Goal: Information Seeking & Learning: Check status

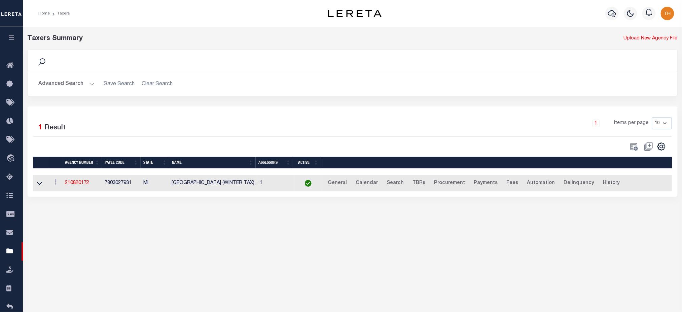
click at [11, 42] on button "button" at bounding box center [11, 38] width 23 height 23
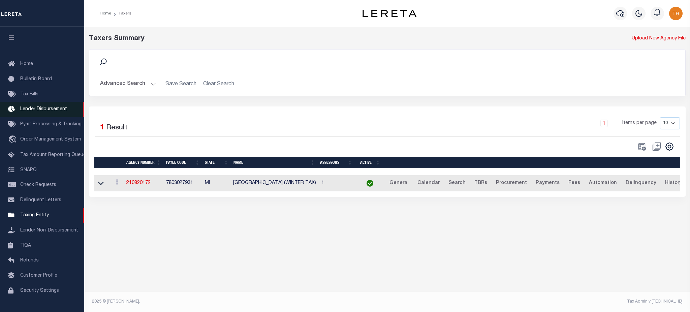
click at [54, 113] on link "Lender Disbursement" at bounding box center [42, 109] width 84 height 15
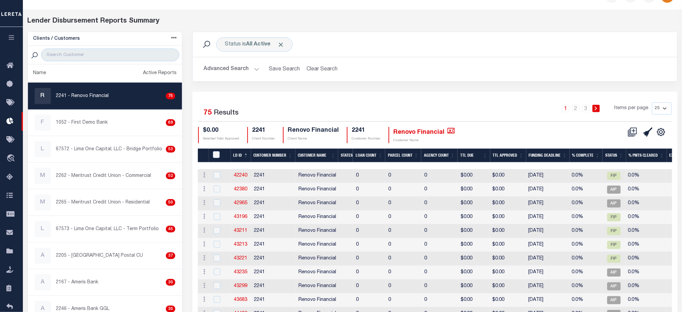
scroll to position [45, 0]
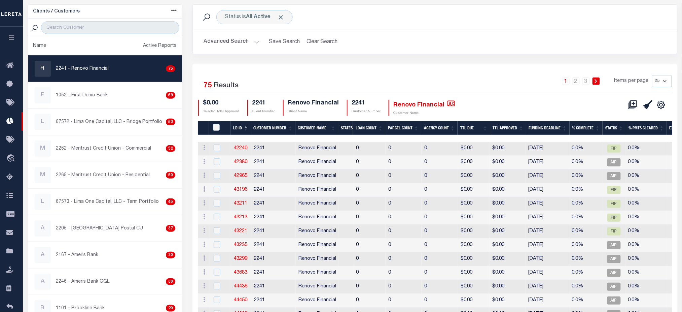
click at [370, 126] on th "Loan Count" at bounding box center [369, 128] width 32 height 14
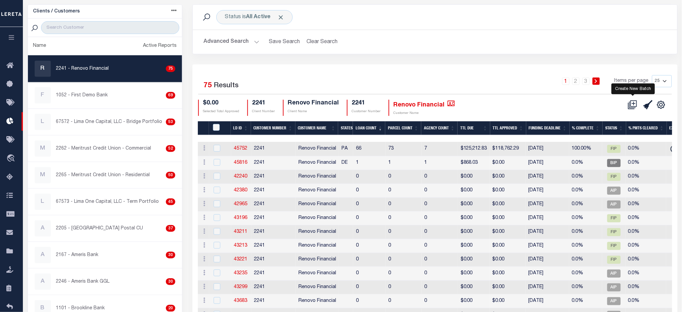
click at [636, 104] on icon at bounding box center [632, 104] width 9 height 9
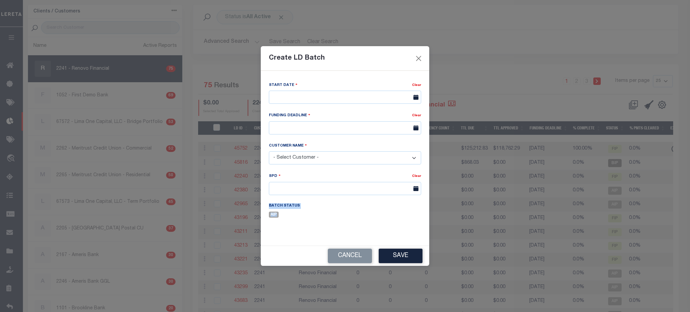
drag, startPoint x: 269, startPoint y: 207, endPoint x: 295, endPoint y: 218, distance: 28.1
click at [295, 218] on div "Batch Status AIP" at bounding box center [304, 210] width 71 height 15
click at [312, 218] on div "Batch Status AIP" at bounding box center [304, 210] width 71 height 15
drag, startPoint x: 267, startPoint y: 177, endPoint x: 407, endPoint y: 203, distance: 143.1
click at [407, 203] on div "Start Date Clear Funding Deadline" at bounding box center [345, 155] width 162 height 148
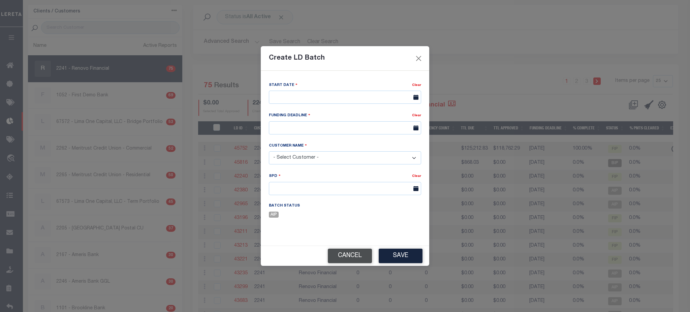
click at [343, 260] on button "Cancel" at bounding box center [350, 255] width 44 height 14
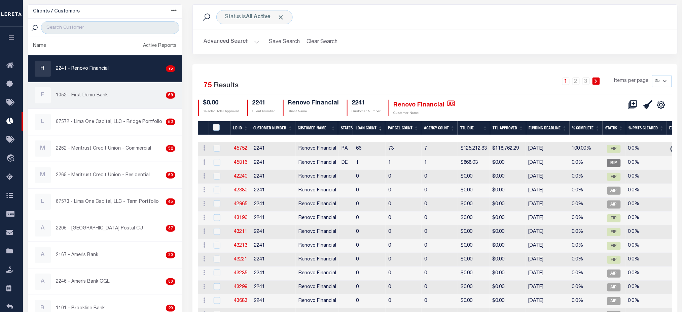
click at [100, 91] on div "F 1052 - First Demo Bank 69" at bounding box center [105, 95] width 141 height 16
checkbox input "true"
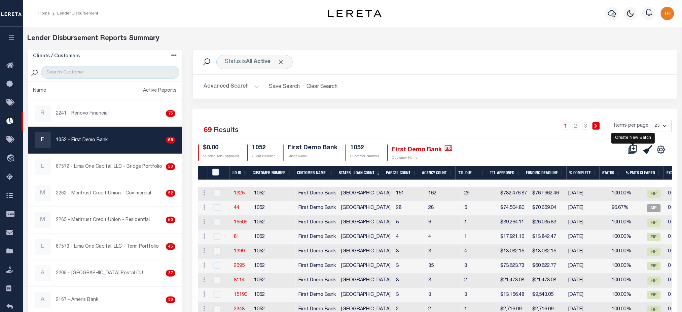
click at [631, 152] on icon at bounding box center [632, 149] width 9 height 9
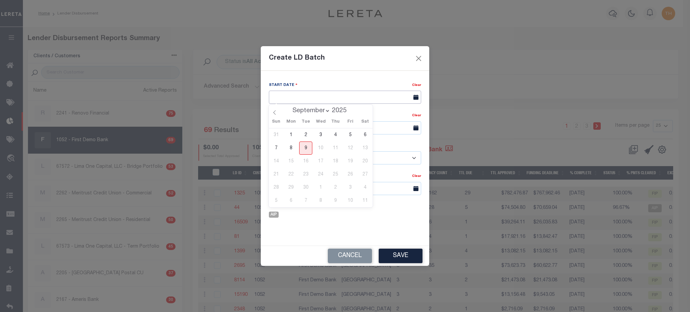
click at [311, 97] on input "text" at bounding box center [345, 97] width 152 height 13
click at [309, 152] on span "9" at bounding box center [305, 147] width 13 height 13
type input "[DATE]"
click at [307, 133] on input "text" at bounding box center [345, 127] width 152 height 13
click at [309, 217] on span "30" at bounding box center [305, 218] width 13 height 13
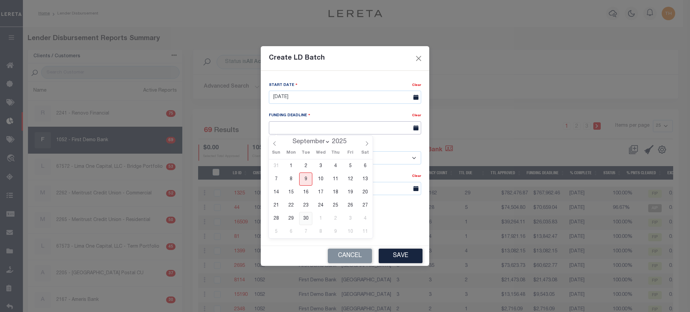
type input "09/30/25"
click at [315, 154] on select "- Select Customer - Accumatch - Refunds All In Credit Union Amarillo National B…" at bounding box center [345, 157] width 152 height 13
select select "1052"
click at [269, 151] on select "- Select Customer - Accumatch - Refunds All In Credit Union Amarillo National B…" at bounding box center [345, 157] width 152 height 13
click at [312, 185] on input "text" at bounding box center [345, 188] width 152 height 13
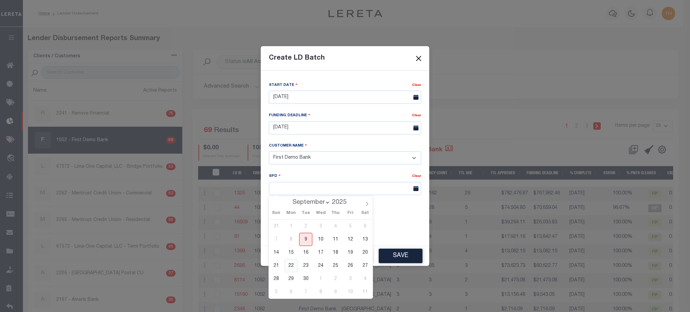
click at [287, 263] on span "22" at bounding box center [290, 265] width 13 height 13
type input "09/22/2025"
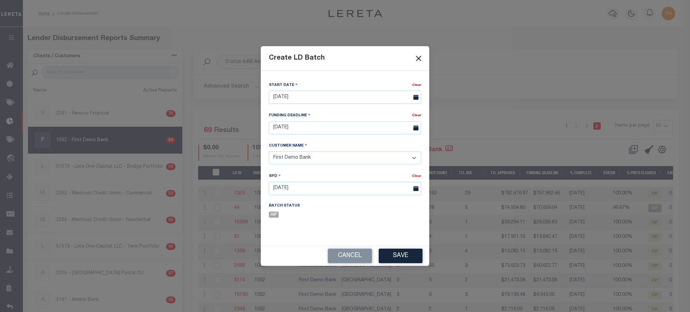
click at [418, 58] on button "Close" at bounding box center [418, 58] width 9 height 9
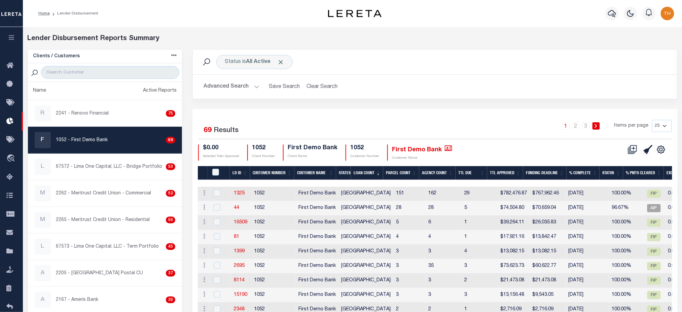
click at [8, 42] on button "button" at bounding box center [11, 38] width 23 height 23
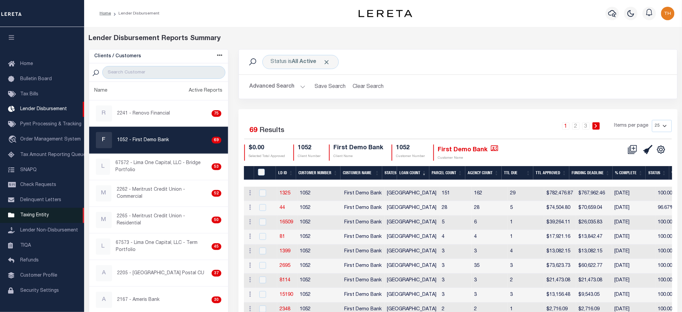
click at [44, 217] on span "Taxing Entity" at bounding box center [34, 215] width 29 height 5
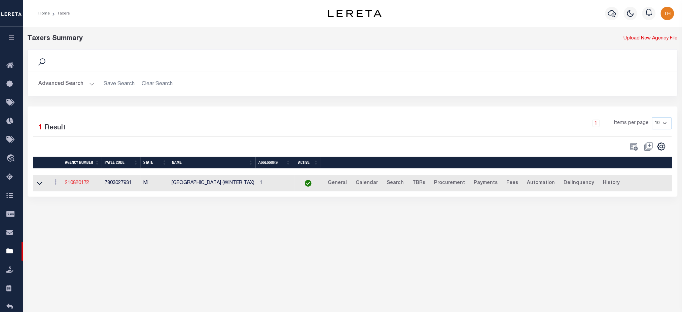
click at [78, 185] on link "210820172" at bounding box center [77, 182] width 24 height 5
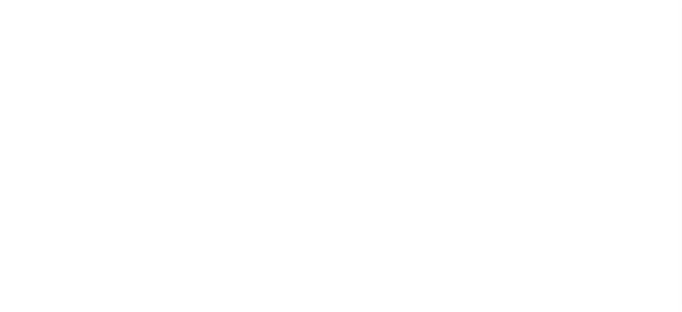
select select
checkbox input "false"
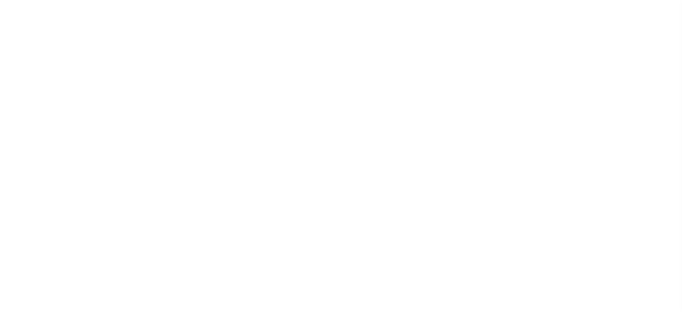
checkbox input "false"
click at [101, 88] on button "CALENDAR" at bounding box center [98, 88] width 44 height 13
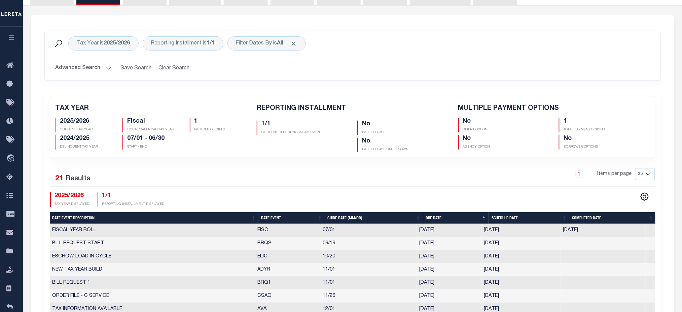
checkbox input "false"
type input "1"
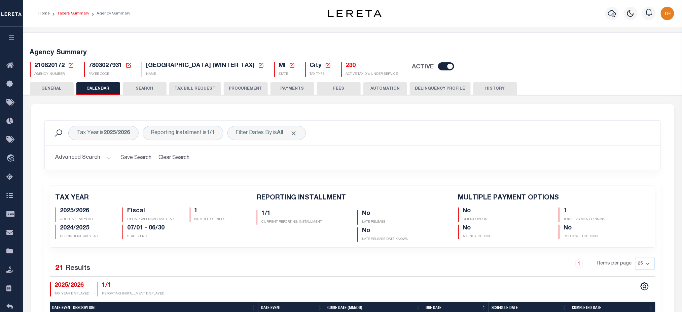
click at [72, 15] on link "Taxers Summary" at bounding box center [73, 13] width 32 height 4
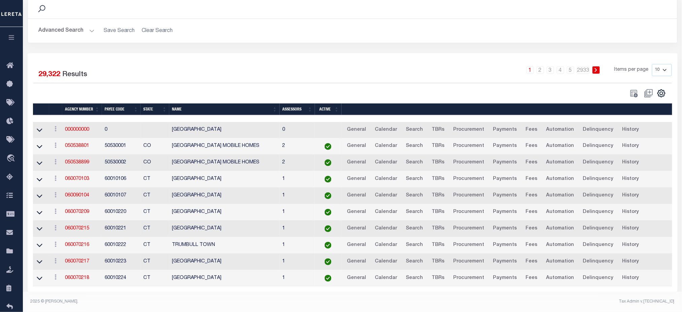
scroll to position [59, 0]
click at [9, 41] on button "button" at bounding box center [11, 38] width 23 height 23
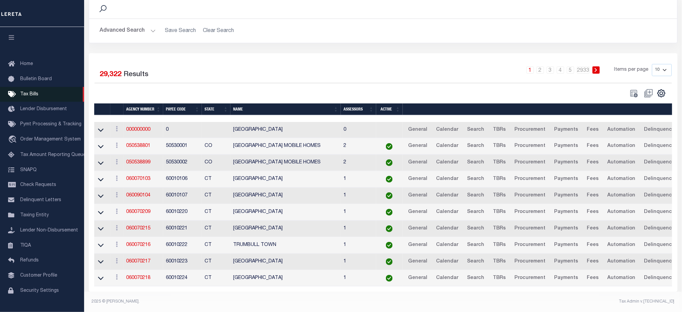
click at [24, 94] on span "Tax Bills" at bounding box center [29, 94] width 18 height 5
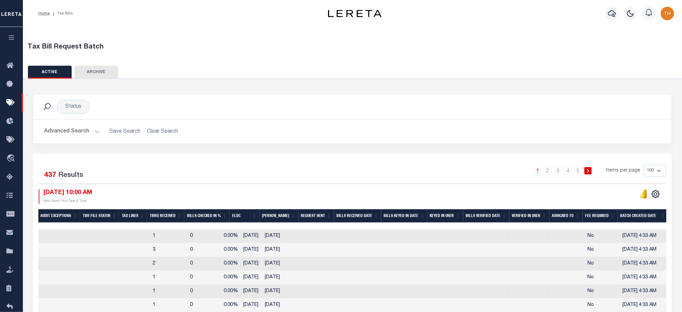
scroll to position [0, 441]
drag, startPoint x: 619, startPoint y: 236, endPoint x: 670, endPoint y: 238, distance: 51.6
drag, startPoint x: 617, startPoint y: 235, endPoint x: 666, endPoint y: 238, distance: 48.5
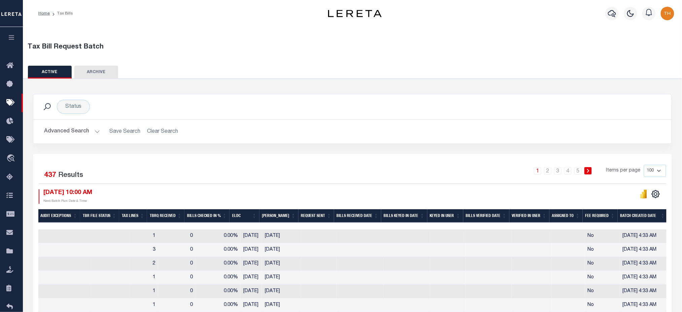
click at [666, 238] on td "09/08/2025 4:33 AM" at bounding box center [645, 236] width 48 height 14
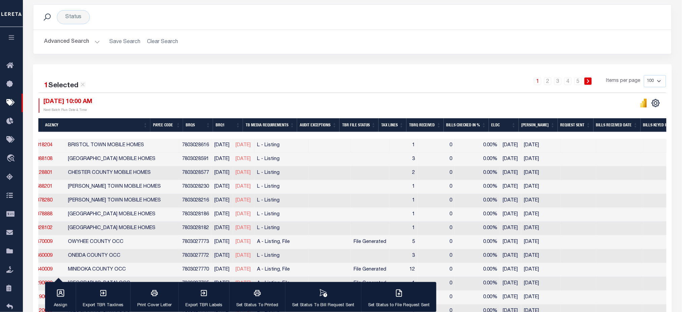
scroll to position [0, 0]
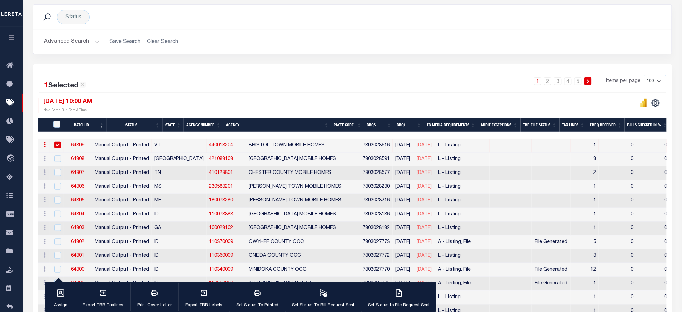
drag, startPoint x: 433, startPoint y: 148, endPoint x: 408, endPoint y: 150, distance: 25.3
click at [414, 150] on td "09/08/2025" at bounding box center [425, 146] width 22 height 14
checkbox input "false"
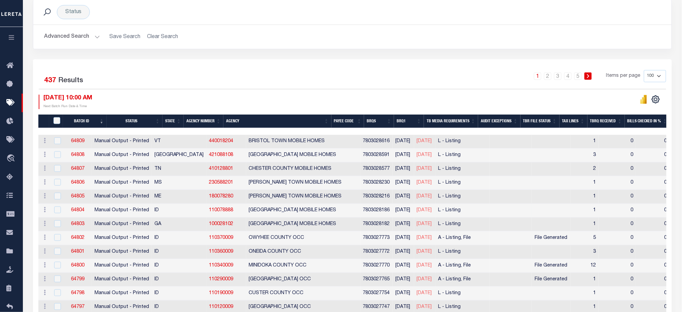
scroll to position [90, 0]
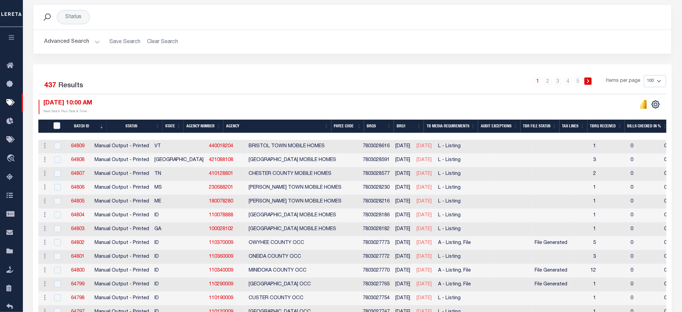
click at [73, 46] on button "Advanced Search" at bounding box center [72, 41] width 56 height 13
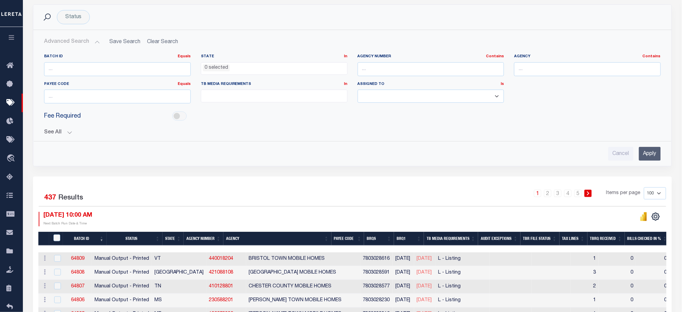
click at [62, 131] on button "See All" at bounding box center [352, 132] width 617 height 6
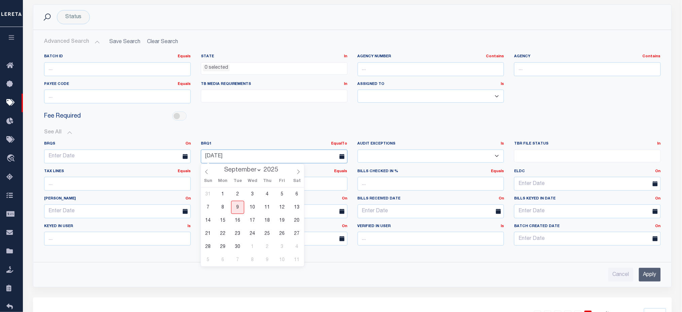
drag, startPoint x: 256, startPoint y: 156, endPoint x: 198, endPoint y: 157, distance: 57.9
click at [198, 157] on div "09-08-2025" at bounding box center [274, 156] width 157 height 14
click at [658, 276] on input "Apply" at bounding box center [650, 274] width 22 height 14
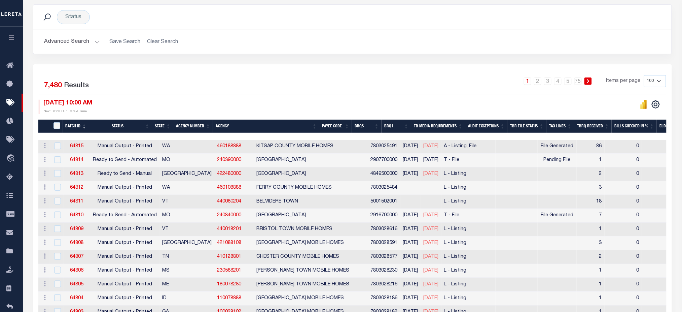
click at [399, 126] on th "BRQ1" at bounding box center [397, 127] width 30 height 14
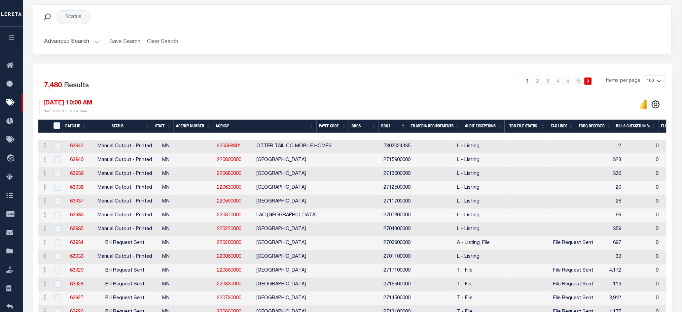
click at [403, 127] on th "BRQ1" at bounding box center [394, 127] width 30 height 14
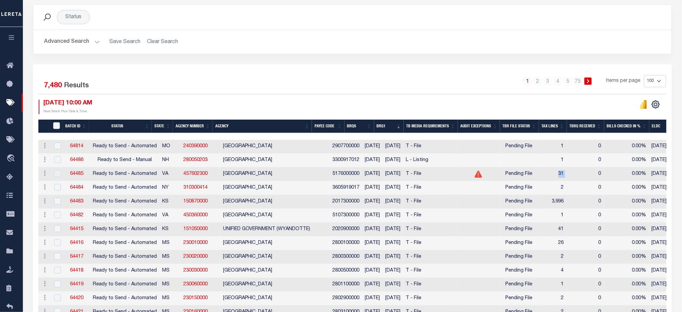
drag, startPoint x: 580, startPoint y: 171, endPoint x: 570, endPoint y: 172, distance: 9.4
click at [570, 172] on tr "ACTIONS Delete 64485 Ready to Send - Automated VA 457602300 RICHMOND CITY 51760…" at bounding box center [556, 174] width 1037 height 14
drag, startPoint x: 415, startPoint y: 175, endPoint x: 392, endPoint y: 176, distance: 23.2
click at [392, 176] on td "10/13/2025" at bounding box center [393, 174] width 21 height 14
drag, startPoint x: 575, startPoint y: 175, endPoint x: 66, endPoint y: 178, distance: 509.4
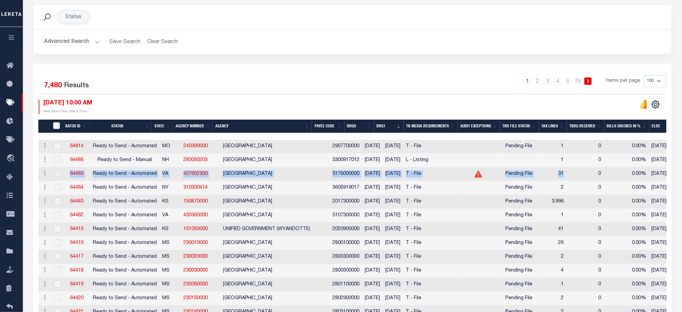
click at [66, 178] on tr "ACTIONS Delete 64485 Ready to Send - Automated VA 457602300 RICHMOND CITY 51760…" at bounding box center [556, 174] width 1037 height 14
click at [193, 188] on link "310300414" at bounding box center [195, 187] width 24 height 5
checkbox input "true"
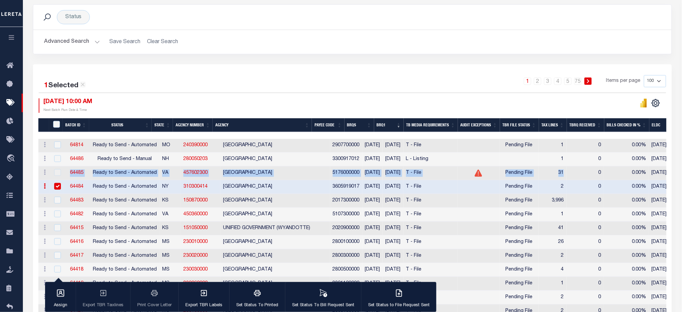
click at [74, 187] on link "64484" at bounding box center [76, 186] width 13 height 5
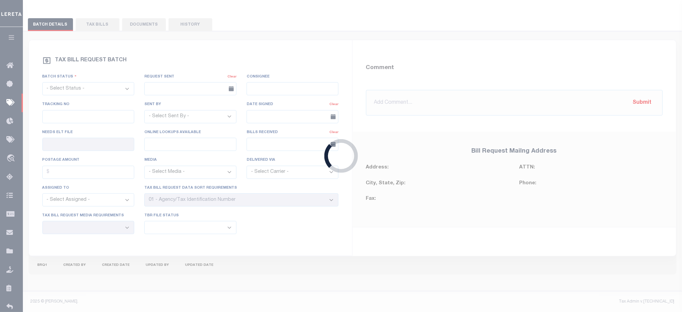
select select "RTA"
type input "No"
type input "Yes"
select select "22"
select select "1"
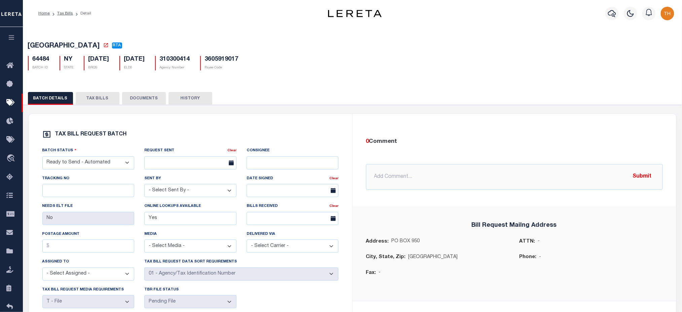
click at [96, 101] on button "TAX BILLS" at bounding box center [98, 98] width 44 height 13
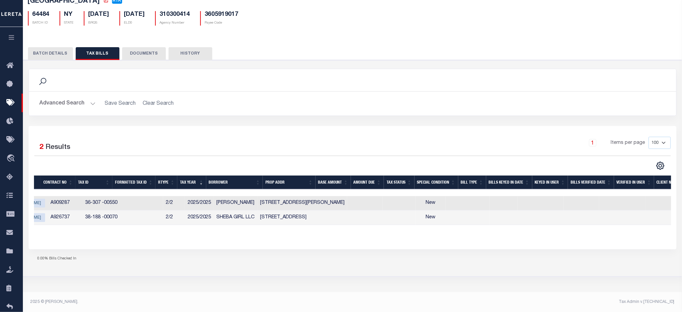
scroll to position [0, 96]
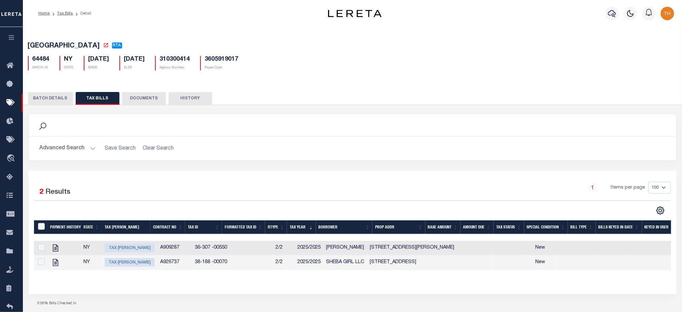
click at [59, 99] on button "BATCH DETAILS" at bounding box center [50, 98] width 45 height 13
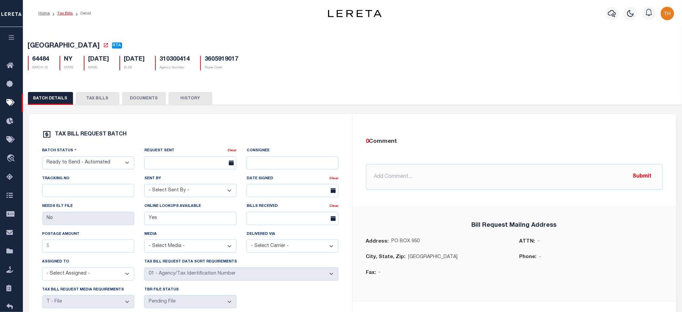
click at [63, 11] on link "Tax Bills" at bounding box center [65, 13] width 16 height 4
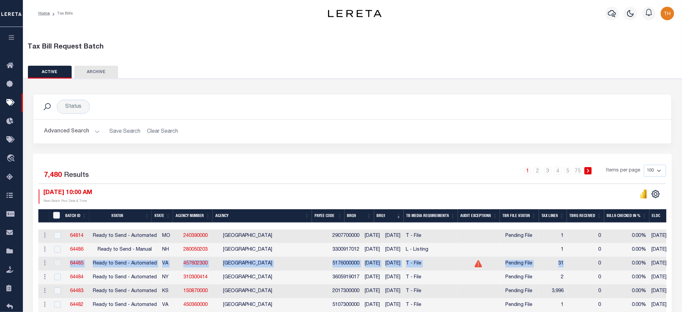
click at [340, 257] on td "5176000000" at bounding box center [346, 264] width 32 height 14
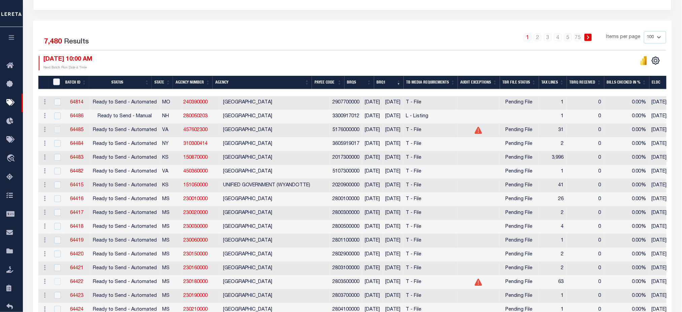
scroll to position [135, 0]
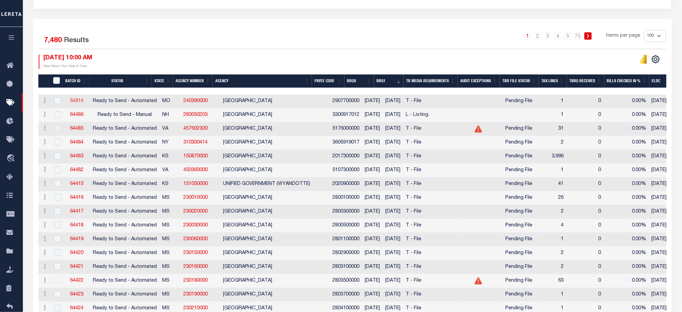
click at [81, 101] on link "64814" at bounding box center [76, 101] width 13 height 5
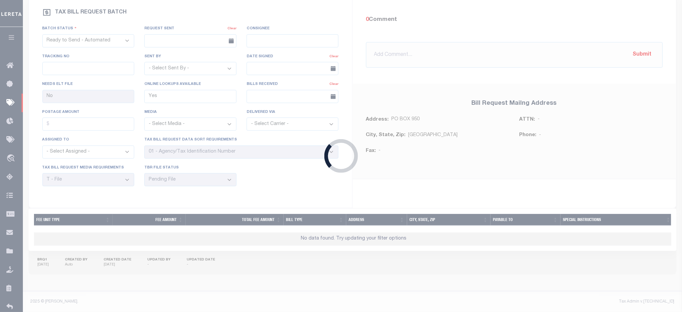
type input "Yes"
select select "27"
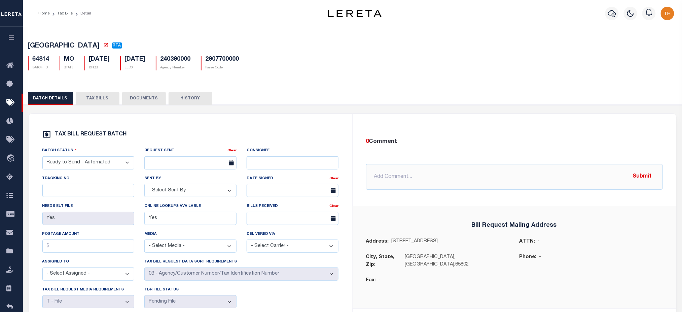
click at [92, 99] on button "TAX BILLS" at bounding box center [98, 98] width 44 height 13
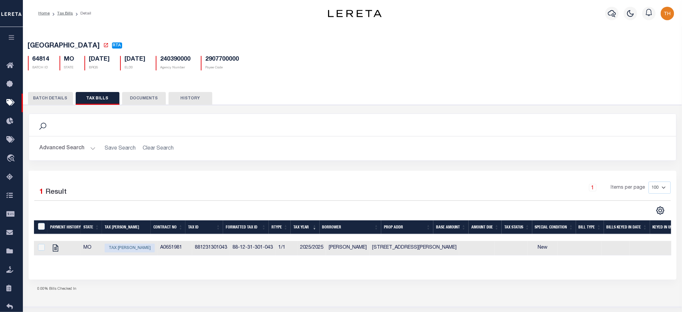
scroll to position [45, 0]
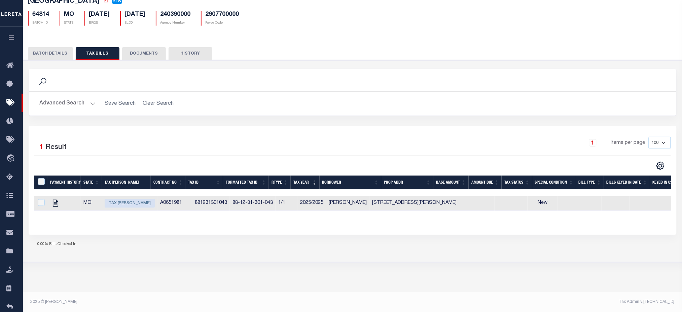
drag, startPoint x: 162, startPoint y: 210, endPoint x: 358, endPoint y: 213, distance: 195.3
click at [368, 208] on tr "MO Tax Bill Amount A0651981 881231301043 88-12-31-301-043 1/1 2025/2025 CHARLES…" at bounding box center [571, 203] width 1074 height 14
click at [339, 221] on div "Payment History State Tax Bill Amount Contract No Tax Id Formatted Tax Id Rtype…" at bounding box center [353, 198] width 638 height 46
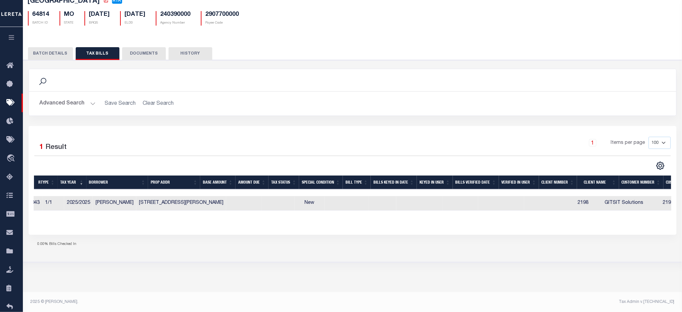
scroll to position [0, 167]
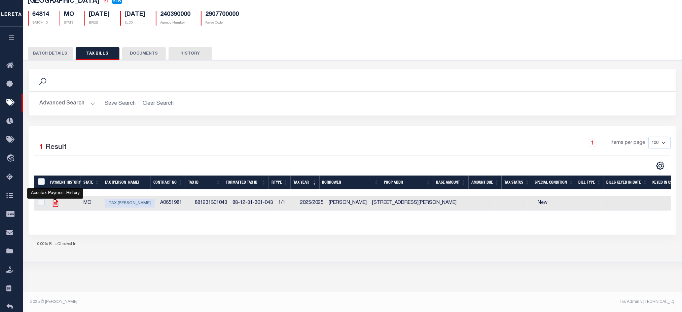
click at [55, 206] on icon "" at bounding box center [55, 202] width 5 height 7
checkbox input "true"
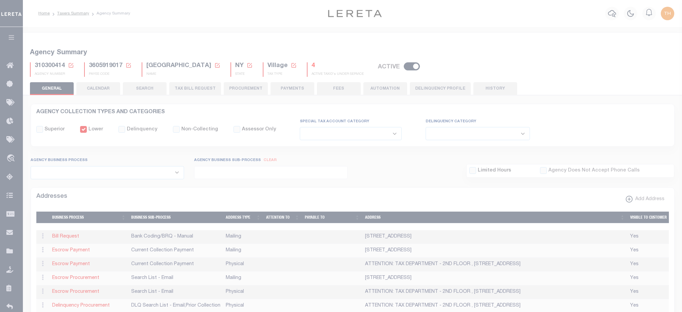
select select
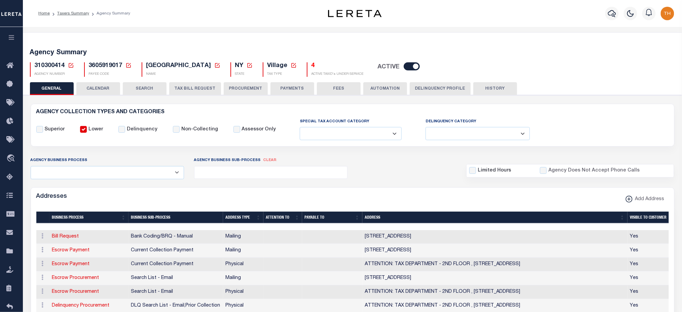
click at [201, 89] on button "TAX BILL REQUEST" at bounding box center [195, 88] width 52 height 13
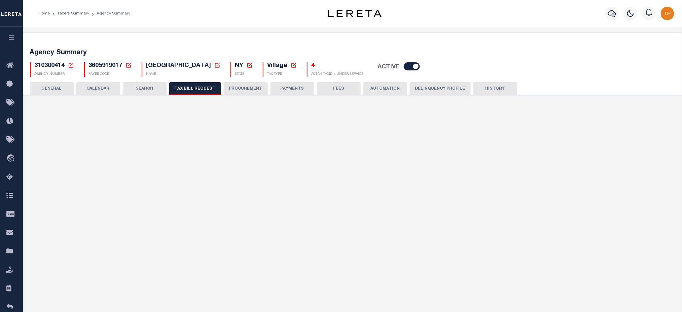
checkbox input "false"
select select "22"
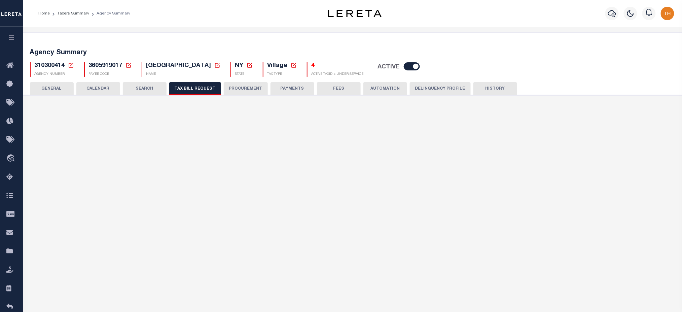
select select "false"
select select
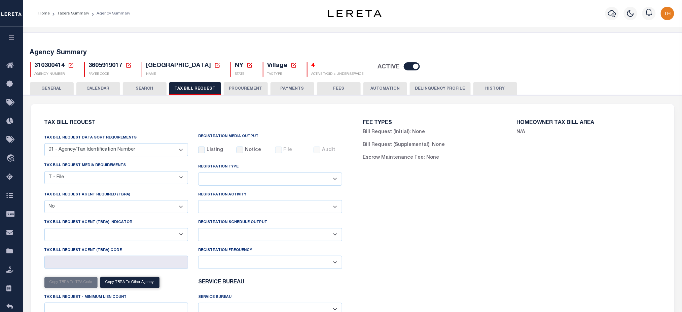
click at [272, 241] on select "Delta File Full File" at bounding box center [270, 234] width 144 height 13
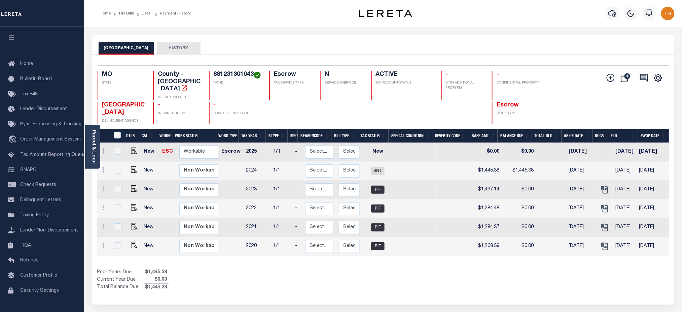
scroll to position [0, 90]
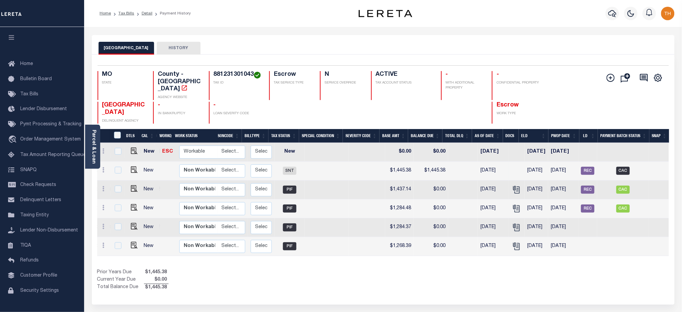
click at [626, 169] on span "CAC" at bounding box center [623, 171] width 13 height 8
checkbox input "true"
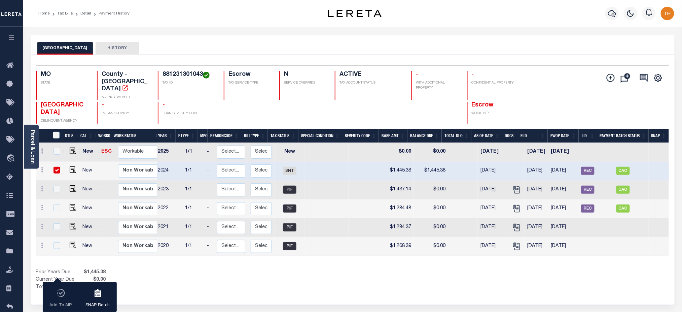
scroll to position [0, 29]
click at [72, 204] on img "" at bounding box center [73, 207] width 7 height 7
checkbox input "true"
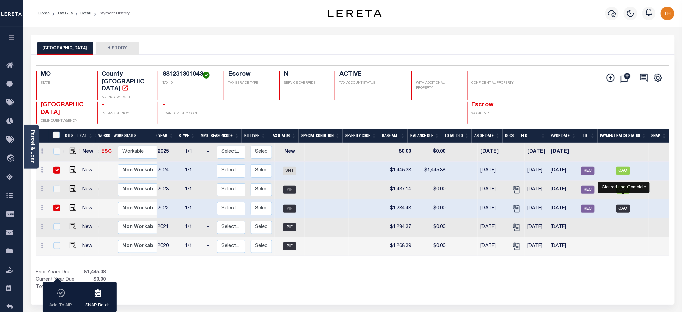
click at [622, 204] on span "CAC" at bounding box center [623, 208] width 13 height 8
checkbox input "false"
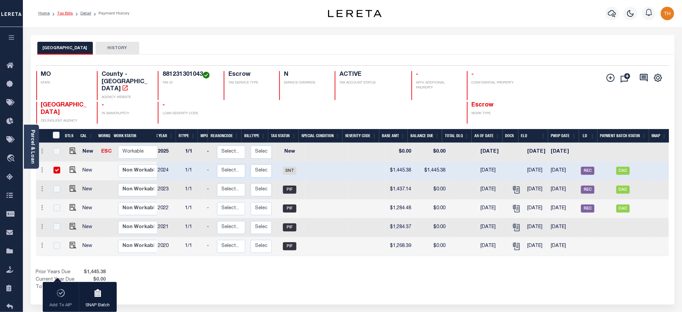
click at [66, 13] on link "Tax Bills" at bounding box center [65, 13] width 16 height 4
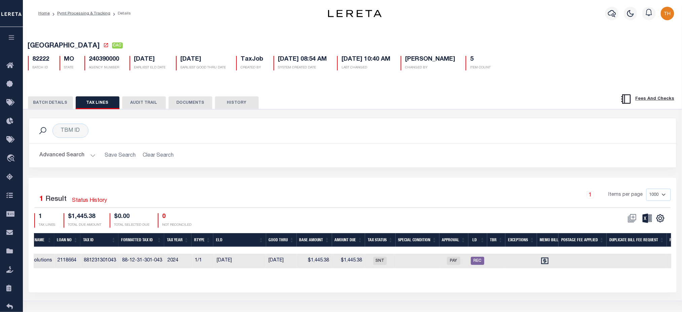
scroll to position [0, 411]
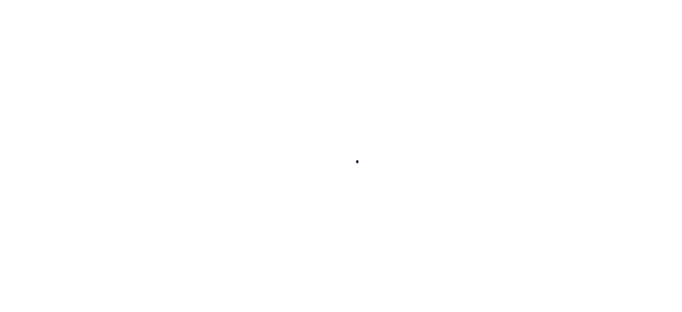
checkbox input "false"
type input "[DATE]"
type input "$1,284.48"
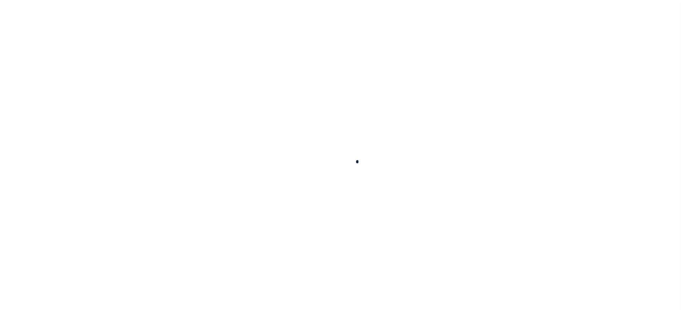
type input "$0"
select select "PIF"
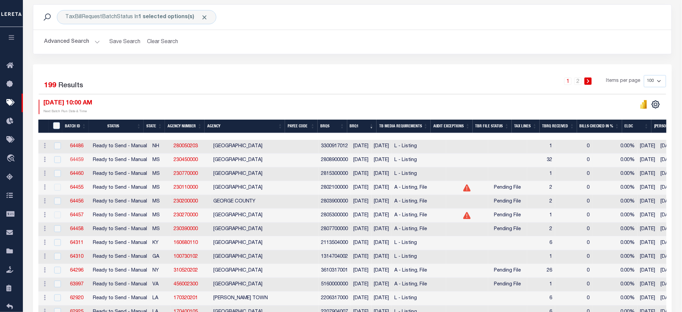
click at [81, 160] on link "64459" at bounding box center [76, 160] width 13 height 5
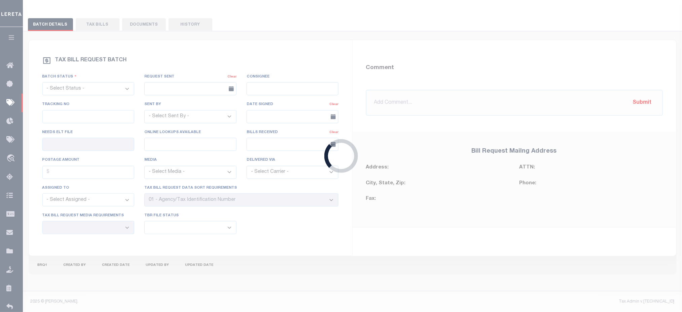
select select "RTS"
type input "No"
type input "Yes"
select select "29"
select select "20"
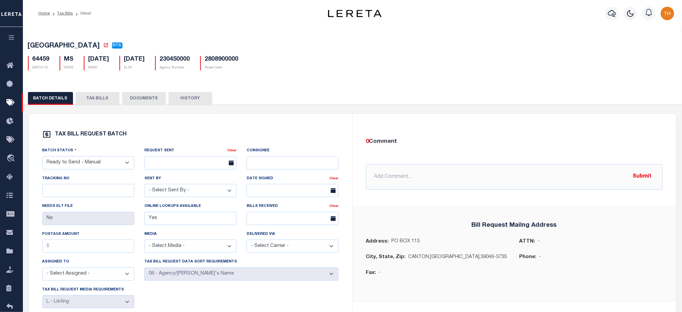
click at [98, 101] on button "TAX BILLS" at bounding box center [98, 98] width 44 height 13
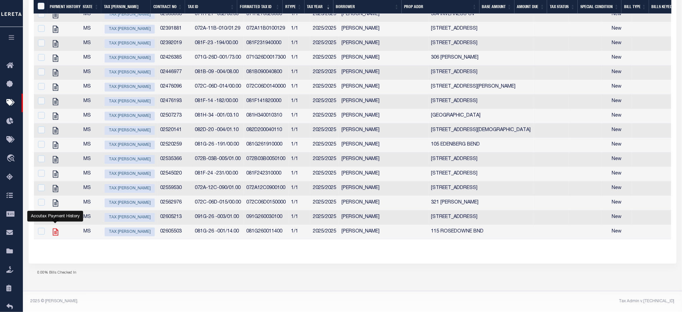
click at [58, 228] on icon "" at bounding box center [55, 231] width 5 height 7
checkbox input "true"
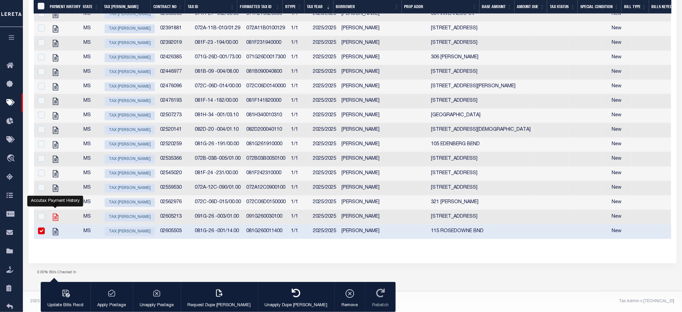
click at [51, 222] on icon "" at bounding box center [55, 217] width 9 height 9
checkbox input "true"
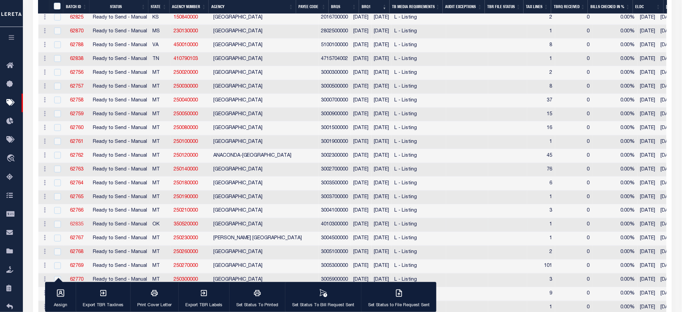
click at [78, 227] on link "62835" at bounding box center [76, 224] width 13 height 5
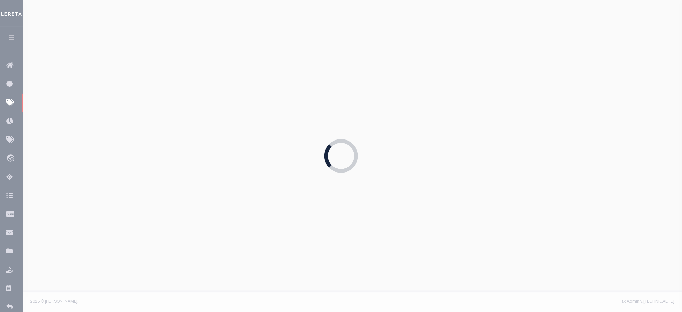
select select
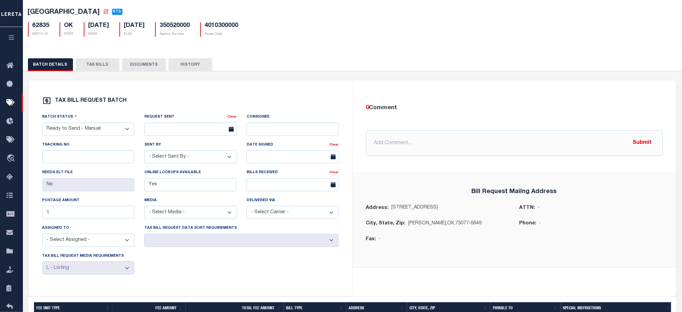
click at [99, 69] on button "TAX BILLS" at bounding box center [98, 64] width 44 height 13
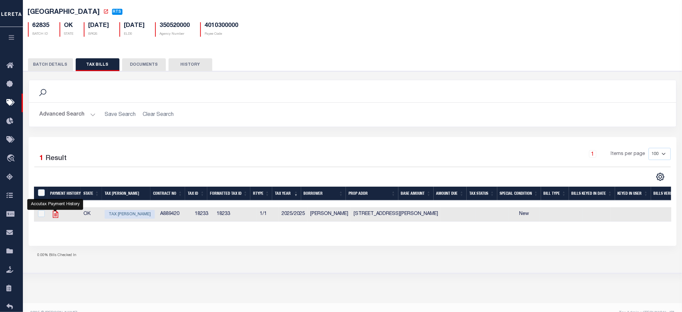
click at [52, 214] on icon "" at bounding box center [55, 214] width 9 height 9
checkbox input "true"
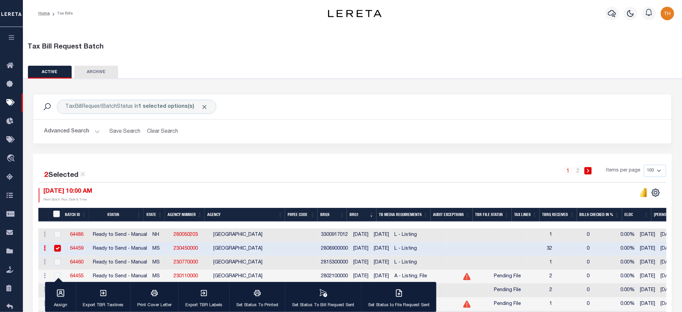
click at [56, 214] on input "TaxBillRequestBatchId" at bounding box center [56, 213] width 7 height 7
checkbox input "true"
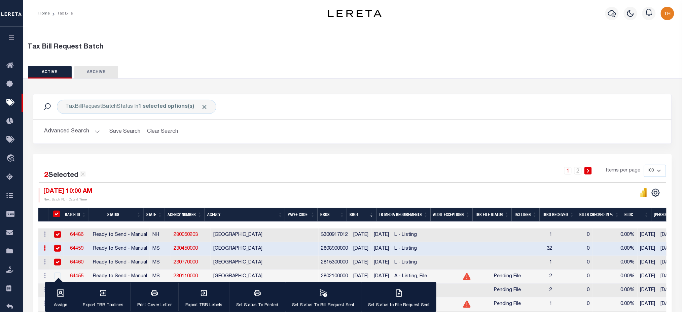
checkbox input "true"
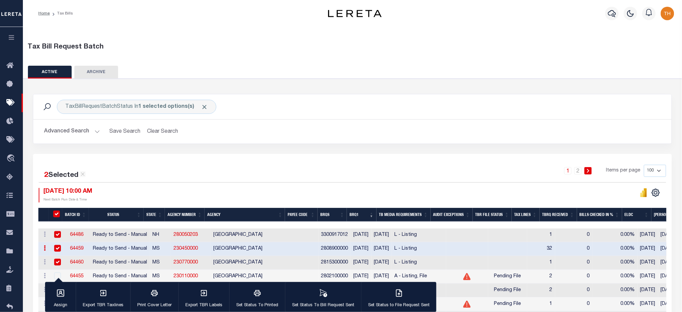
checkbox input "true"
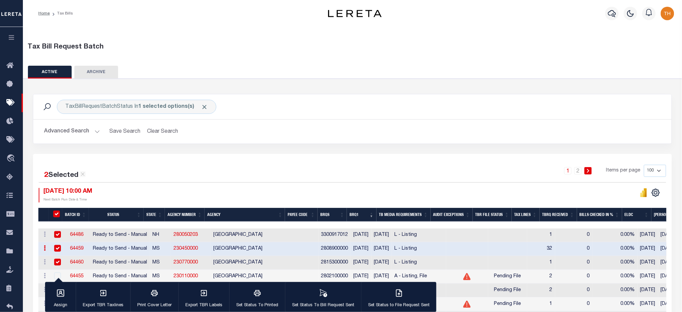
checkbox input "true"
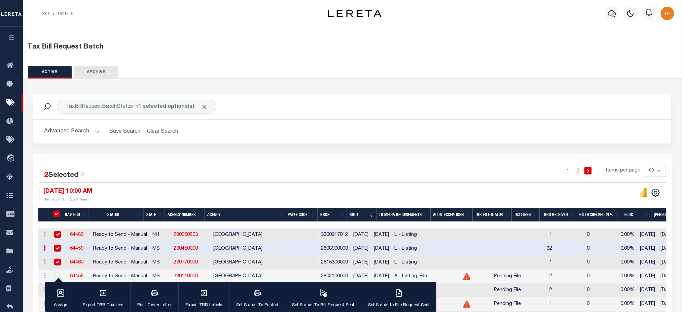
checkbox input "true"
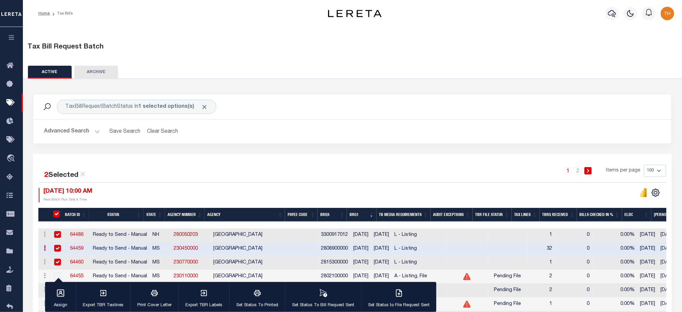
checkbox input "true"
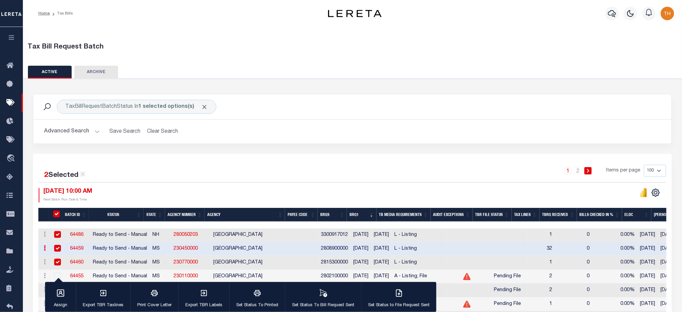
checkbox input "true"
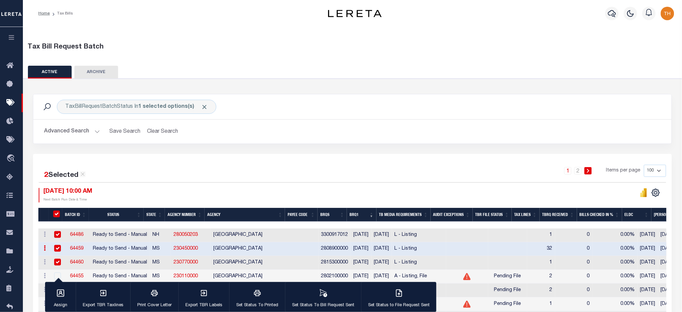
checkbox input "true"
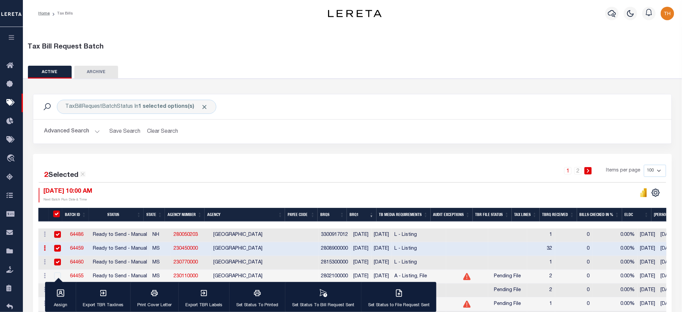
checkbox input "true"
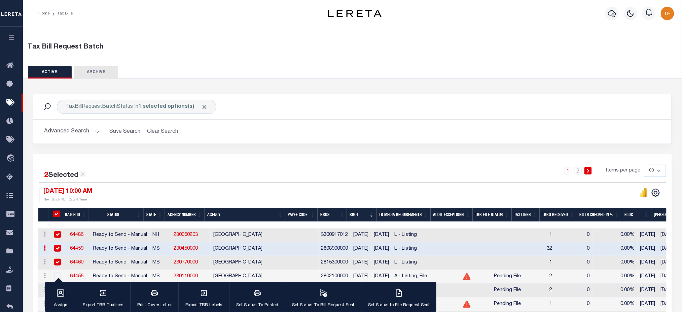
checkbox input "true"
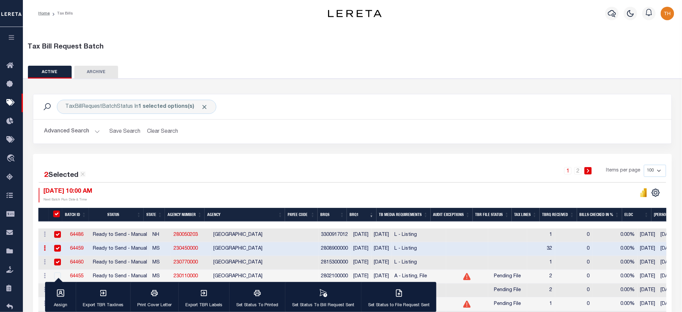
checkbox input "true"
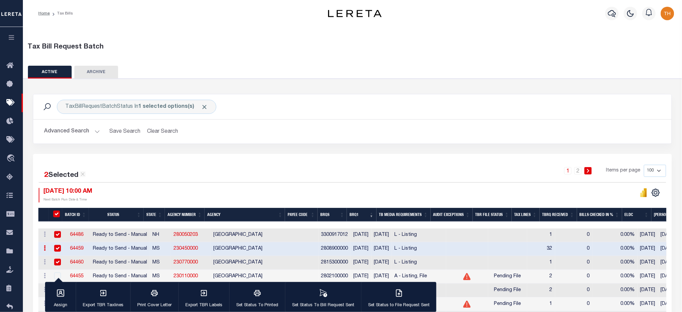
checkbox input "true"
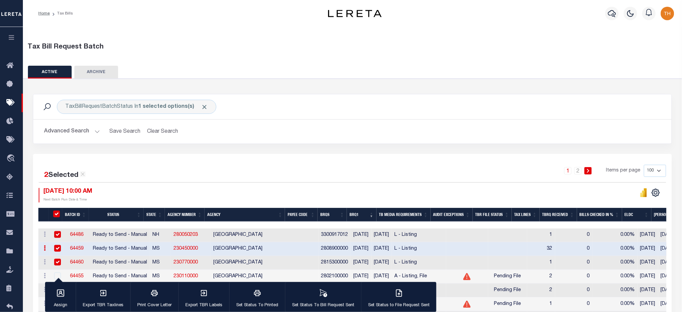
checkbox input "true"
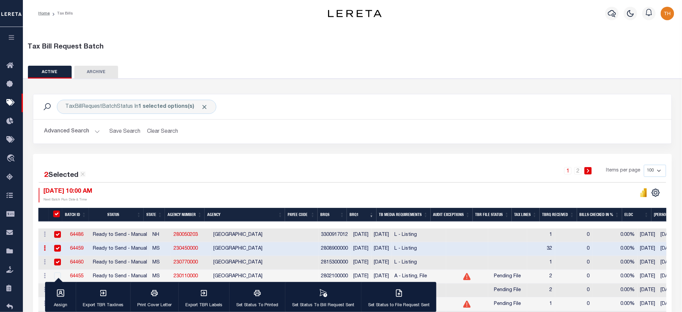
checkbox input "true"
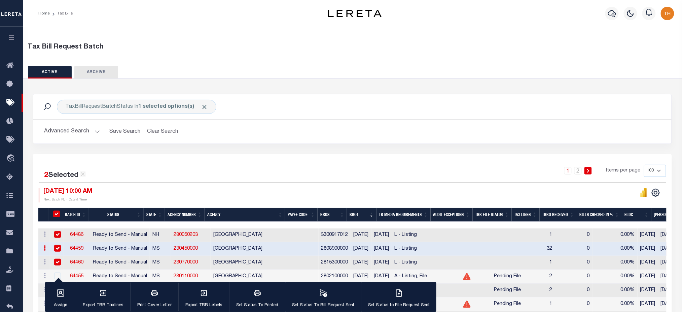
checkbox input "true"
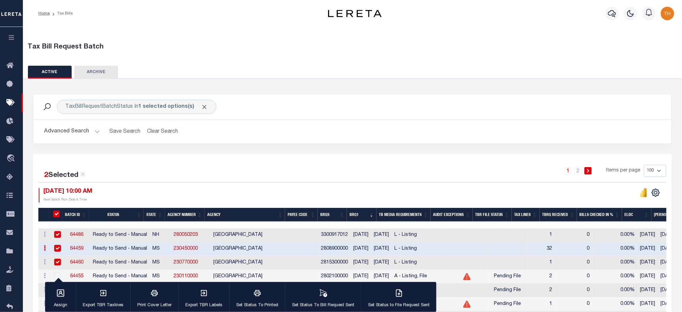
checkbox input "true"
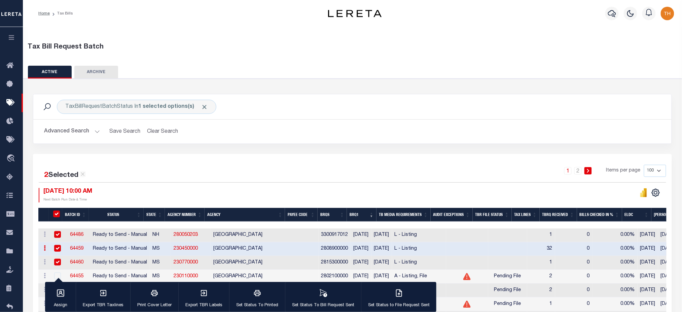
checkbox input "true"
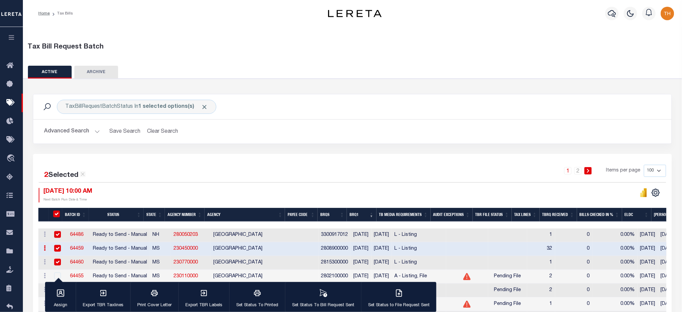
checkbox input "true"
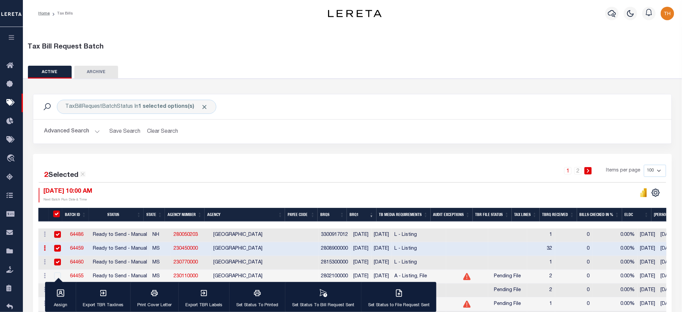
checkbox input "true"
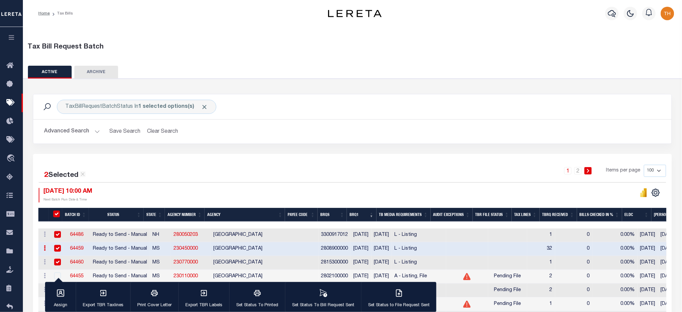
checkbox input "true"
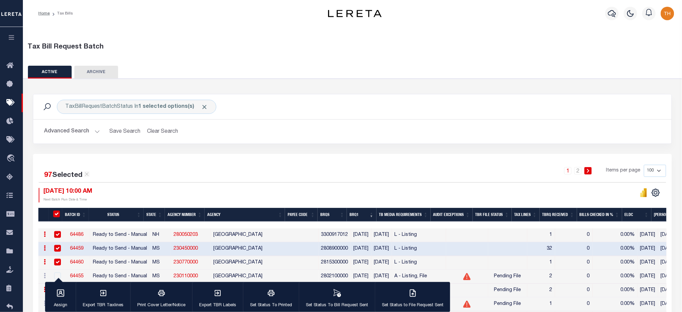
click at [56, 214] on input "TaxBillRequestBatchId" at bounding box center [56, 213] width 7 height 7
checkbox input "false"
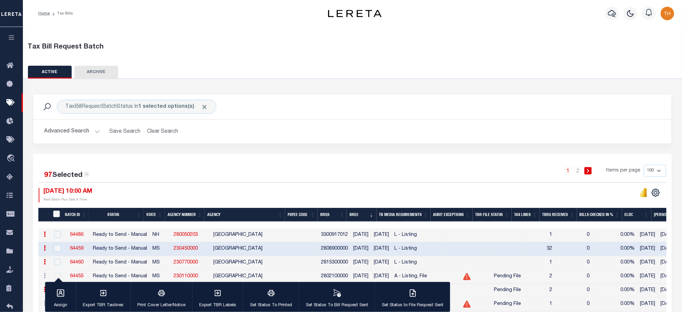
checkbox input "false"
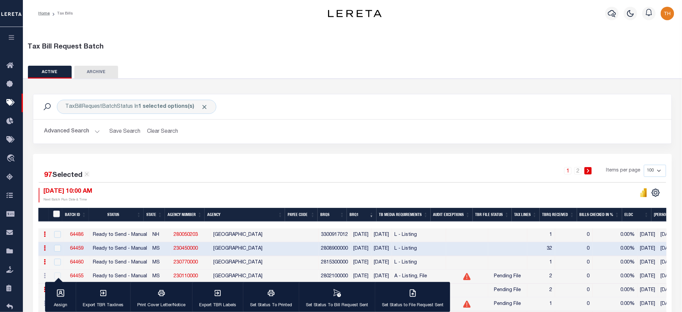
checkbox input "false"
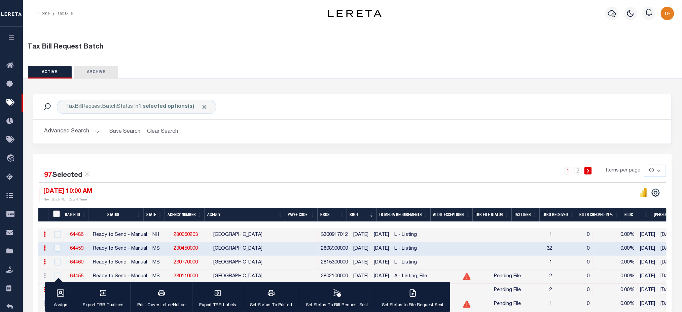
checkbox input "false"
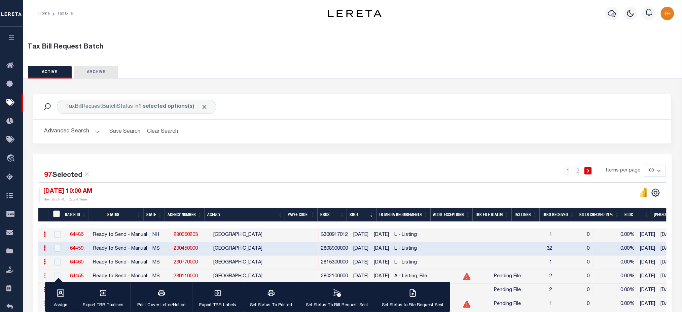
checkbox input "false"
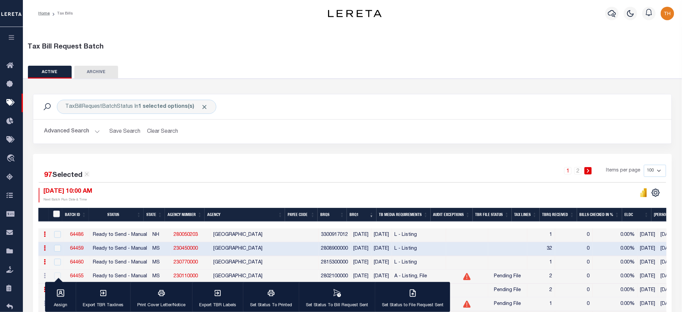
checkbox input "false"
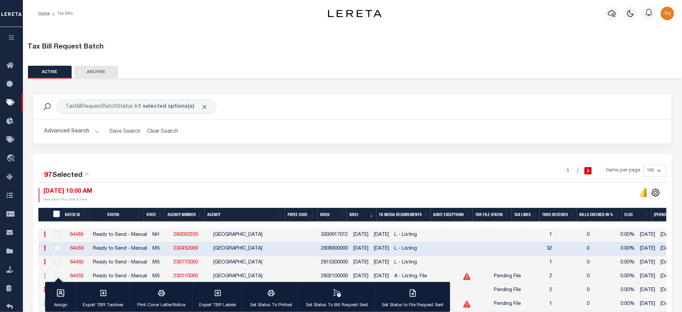
checkbox input "false"
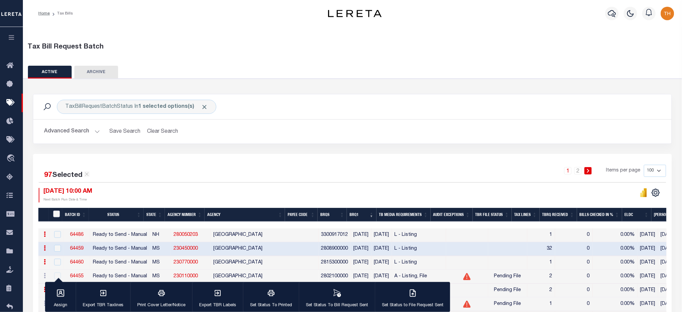
checkbox input "false"
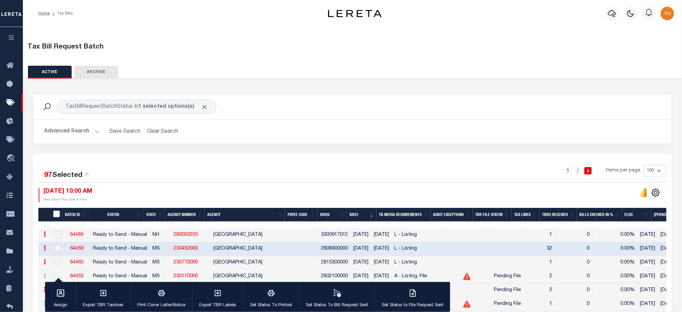
checkbox input "false"
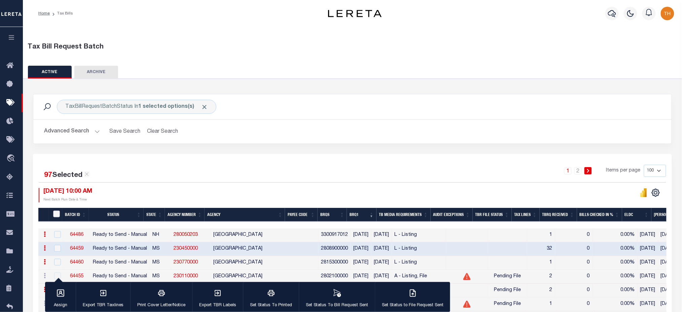
checkbox input "false"
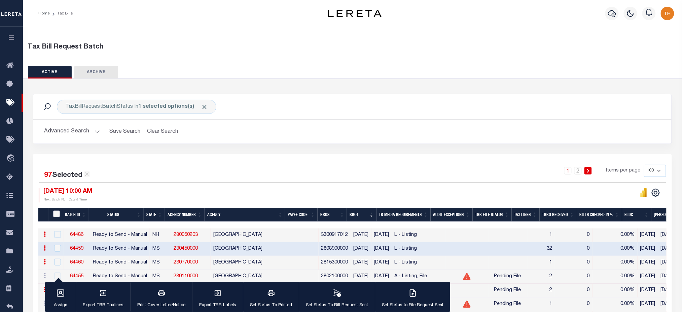
checkbox input "false"
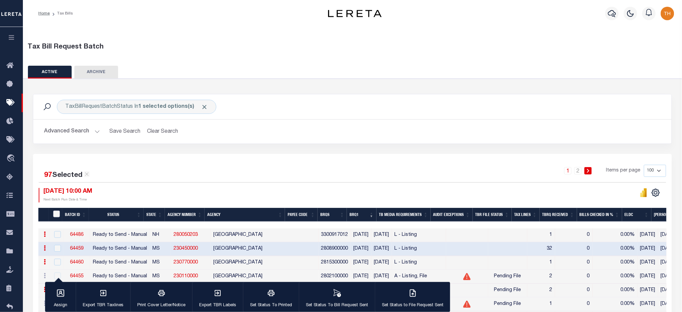
checkbox input "false"
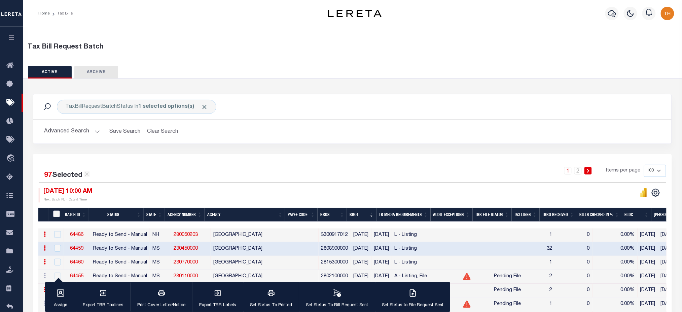
checkbox input "false"
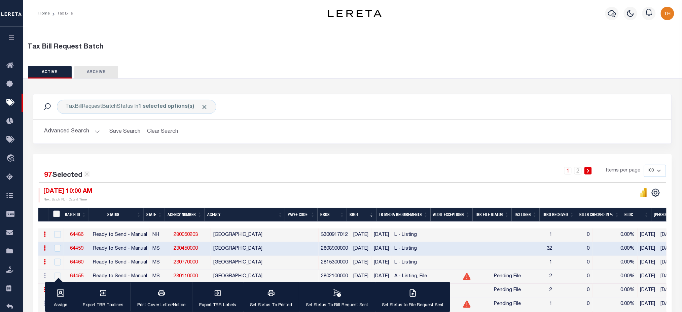
checkbox input "false"
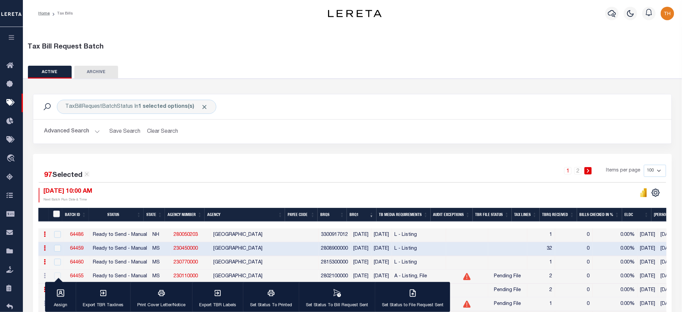
checkbox input "false"
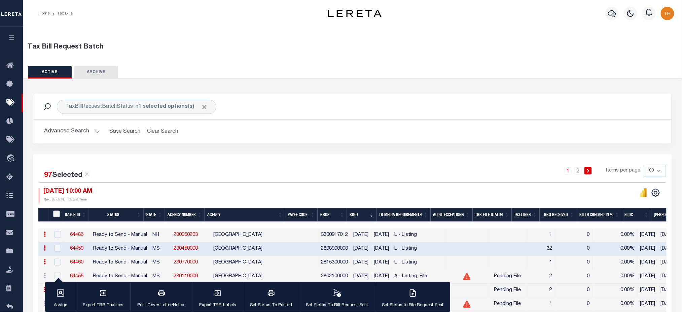
checkbox input "false"
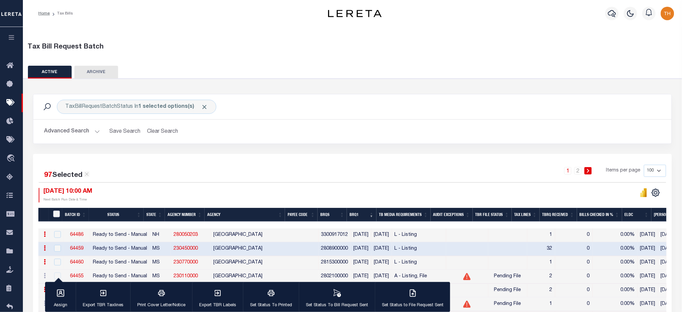
checkbox input "false"
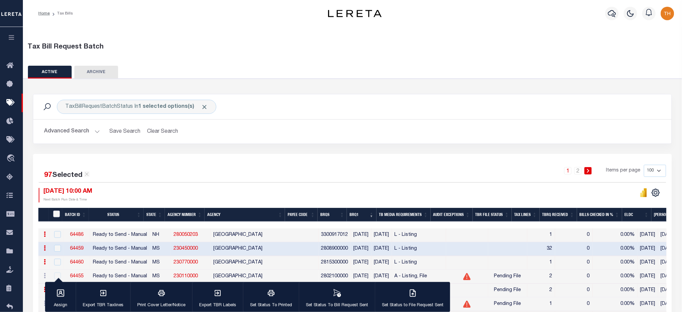
checkbox input "false"
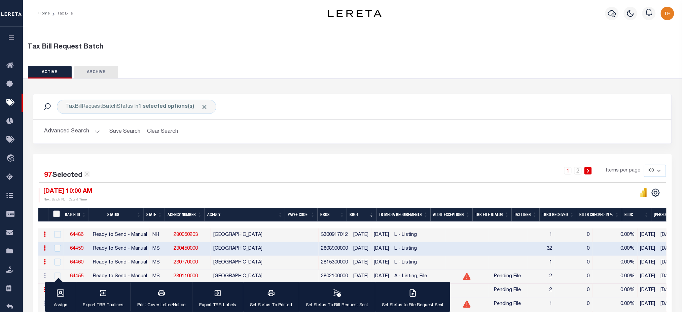
checkbox input "false"
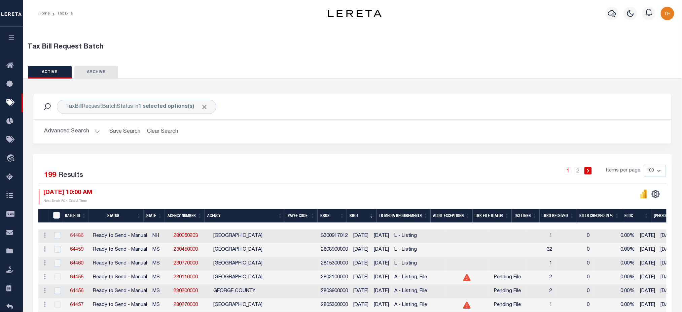
click at [75, 238] on link "64486" at bounding box center [76, 235] width 13 height 5
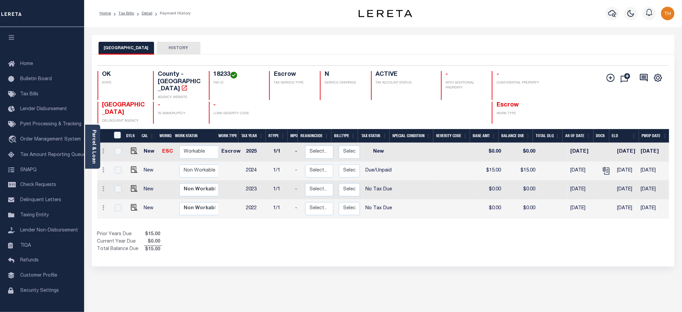
scroll to position [0, 91]
